Goal: Transaction & Acquisition: Purchase product/service

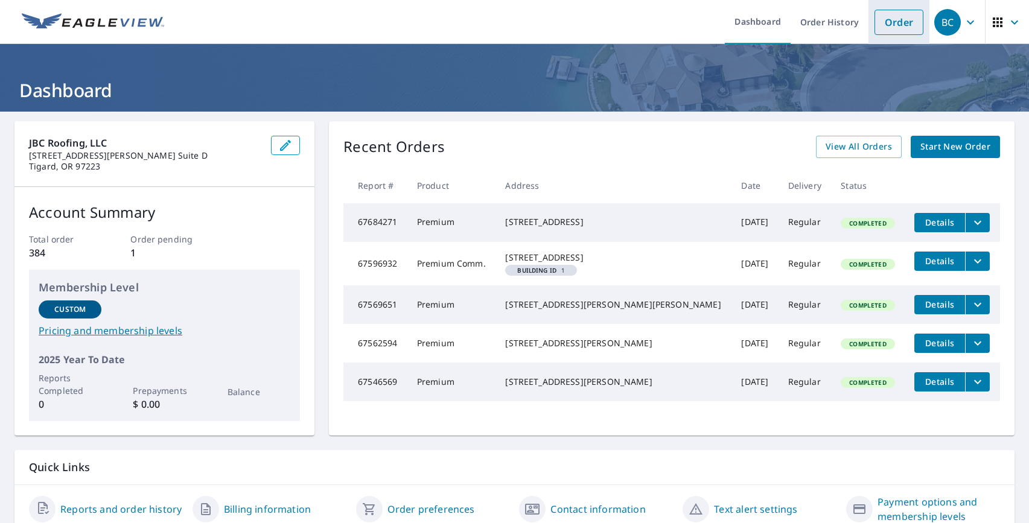
click at [893, 24] on link "Order" at bounding box center [899, 22] width 49 height 25
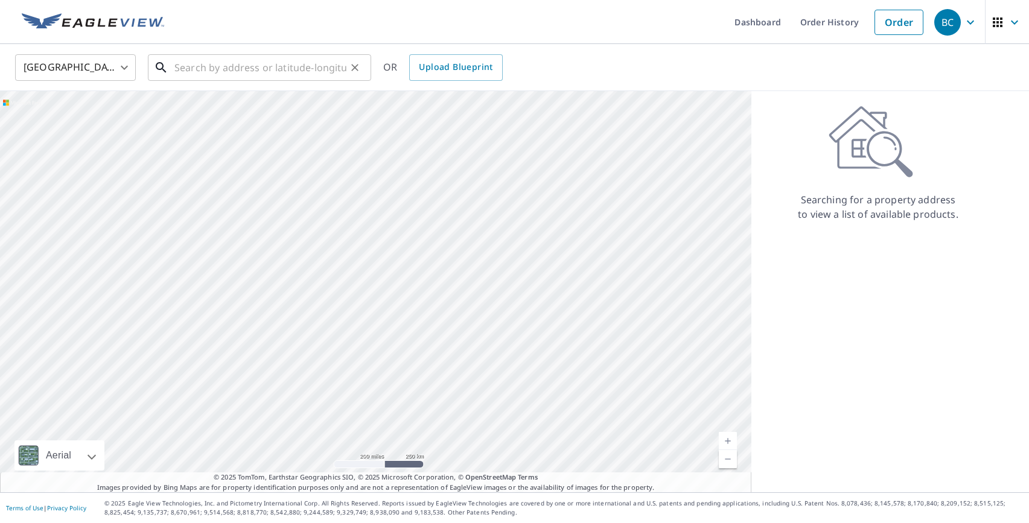
click at [193, 71] on input "text" at bounding box center [260, 68] width 172 height 34
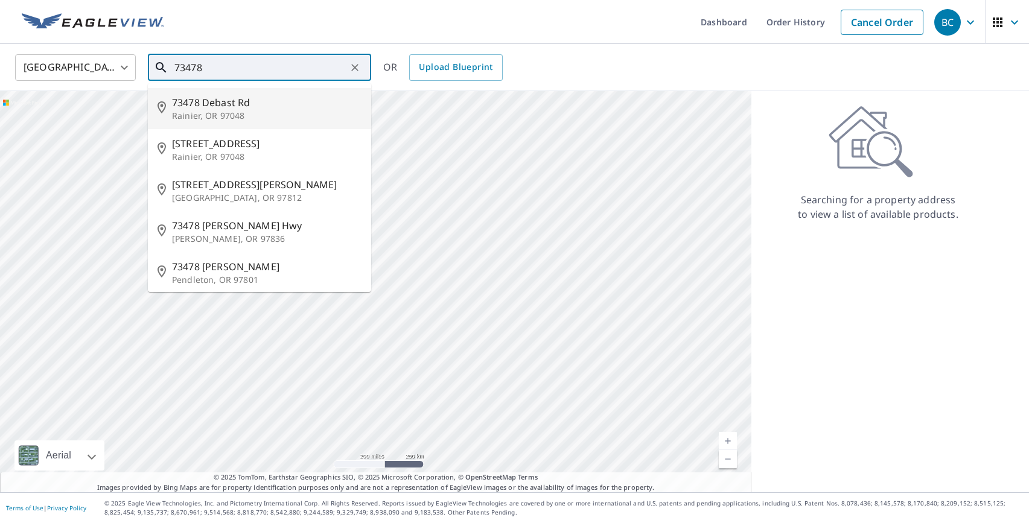
click at [214, 107] on span "73478 Debast Rd" at bounding box center [267, 102] width 190 height 14
type input "73478 Debast Rd Rainier, OR 97048"
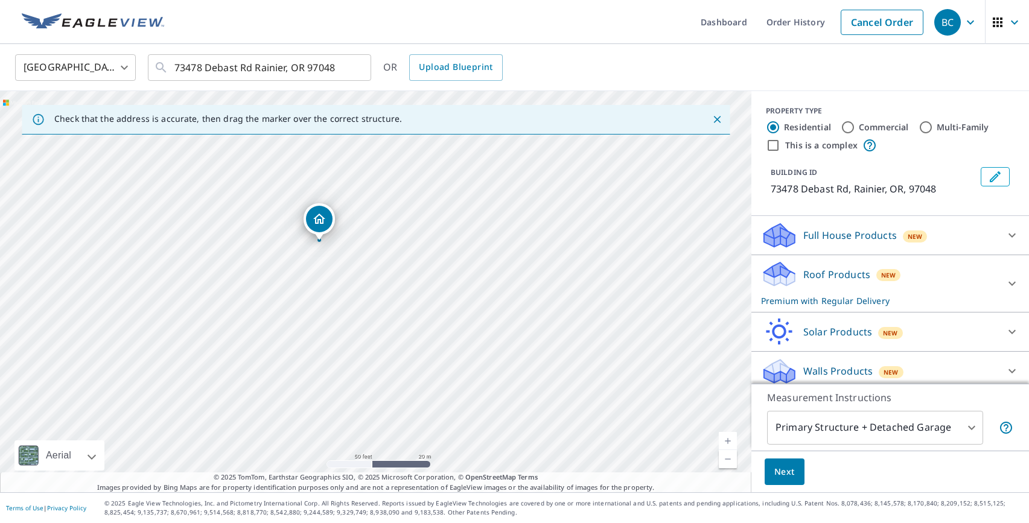
drag, startPoint x: 442, startPoint y: 345, endPoint x: 427, endPoint y: 270, distance: 76.8
click at [427, 270] on div "73478 Debast Rd Rainier, OR 97048" at bounding box center [376, 291] width 752 height 401
click at [793, 472] on span "Next" at bounding box center [785, 472] width 21 height 15
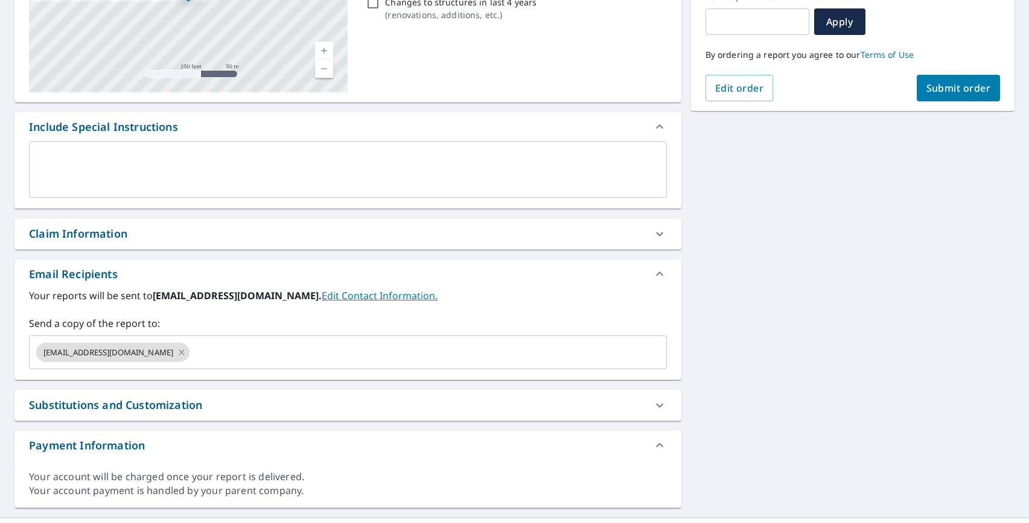
scroll to position [245, 0]
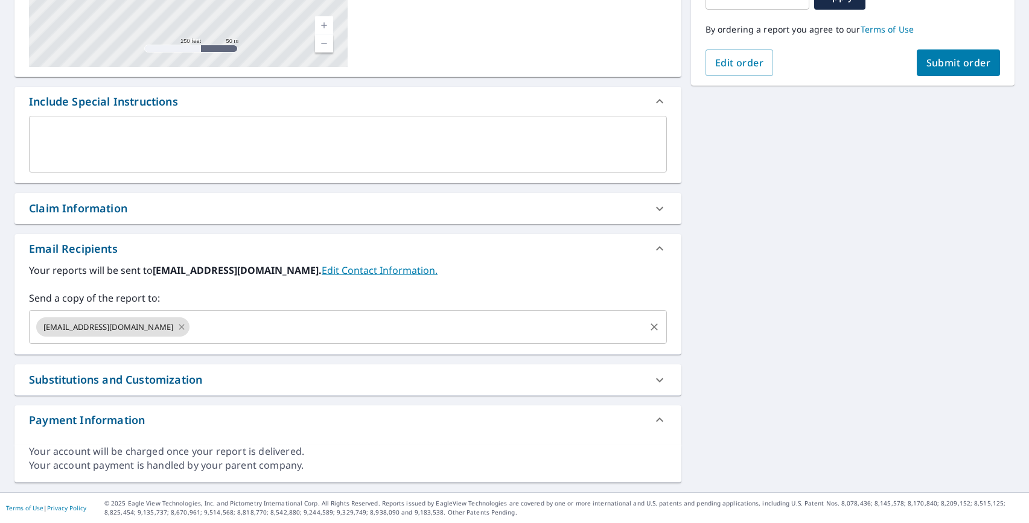
click at [177, 329] on icon at bounding box center [182, 327] width 10 height 13
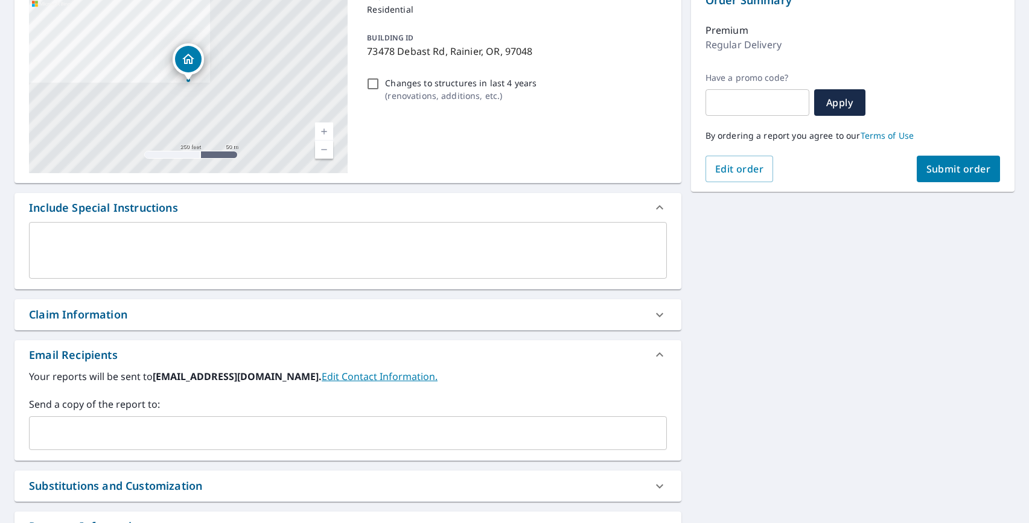
scroll to position [0, 0]
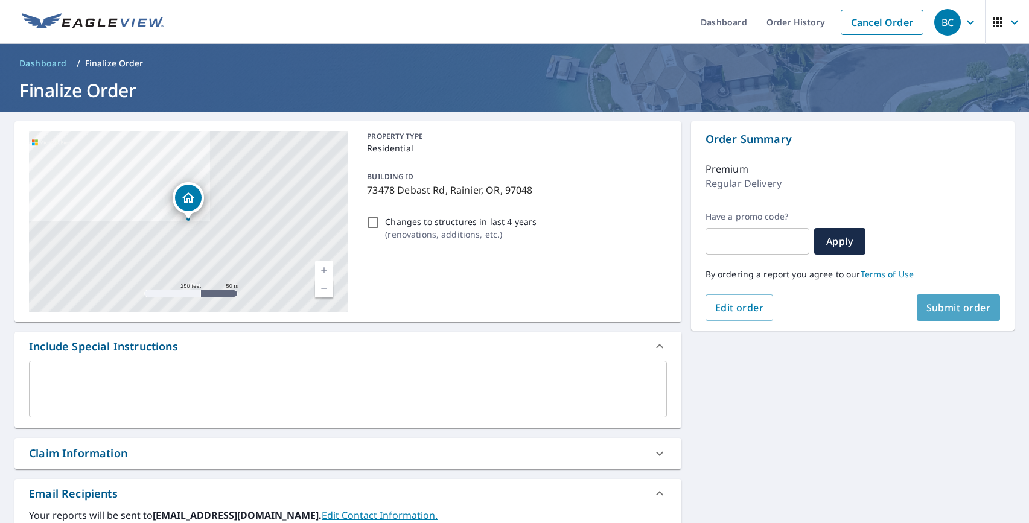
click at [961, 309] on span "Submit order" at bounding box center [959, 307] width 65 height 13
checkbox input "true"
